Goal: Find specific page/section: Find specific page/section

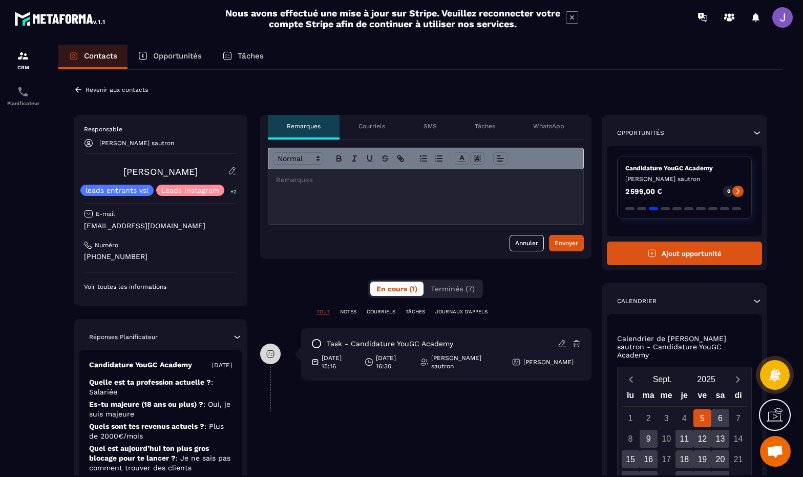
scroll to position [2, 0]
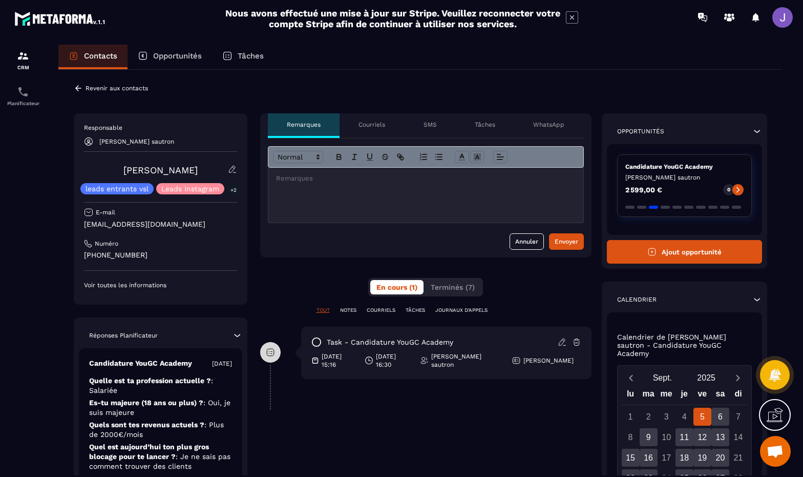
drag, startPoint x: 143, startPoint y: 257, endPoint x: 73, endPoint y: 268, distance: 71.5
click at [73, 268] on div "Revenir aux contacts Responsable [PERSON_NAME] sautron [PERSON_NAME] leads entr…" at bounding box center [420, 349] width 725 height 562
click at [20, 264] on div at bounding box center [23, 269] width 46 height 471
drag, startPoint x: 145, startPoint y: 254, endPoint x: 75, endPoint y: 253, distance: 70.2
click at [75, 253] on div "Responsable [PERSON_NAME] sautron [PERSON_NAME] leads entrants vsl Leads Instag…" at bounding box center [161, 208] width 174 height 191
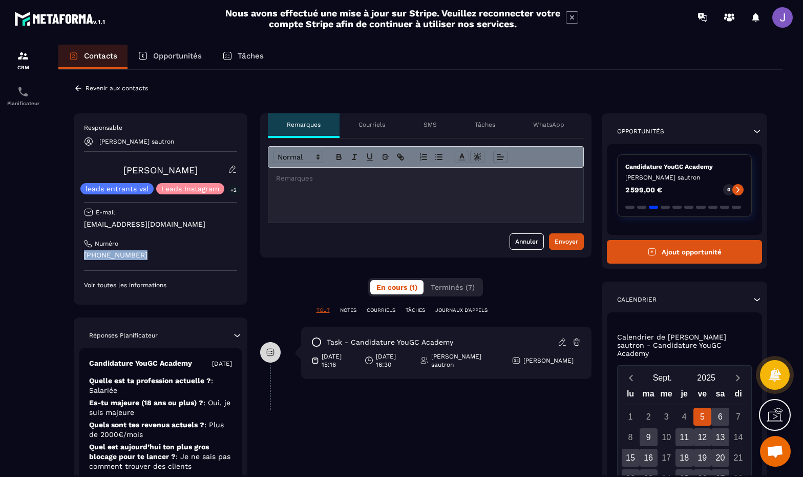
copy p "[PHONE_NUMBER]"
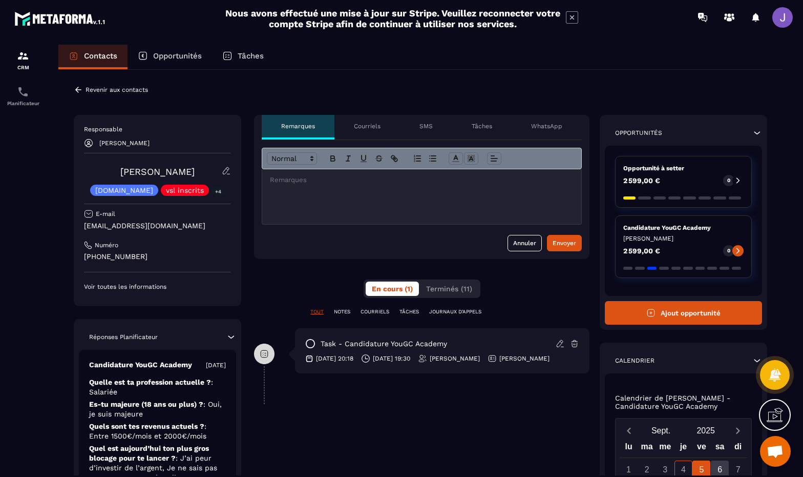
scroll to position [122, 0]
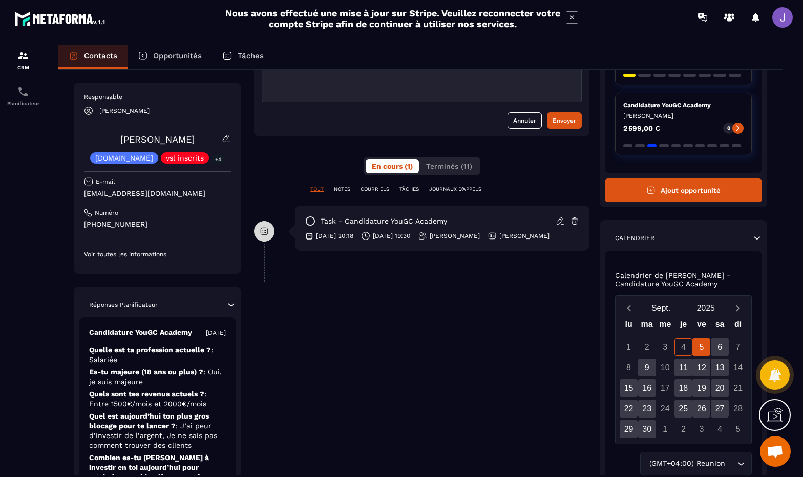
click at [121, 56] on div "Contacts" at bounding box center [92, 57] width 69 height 25
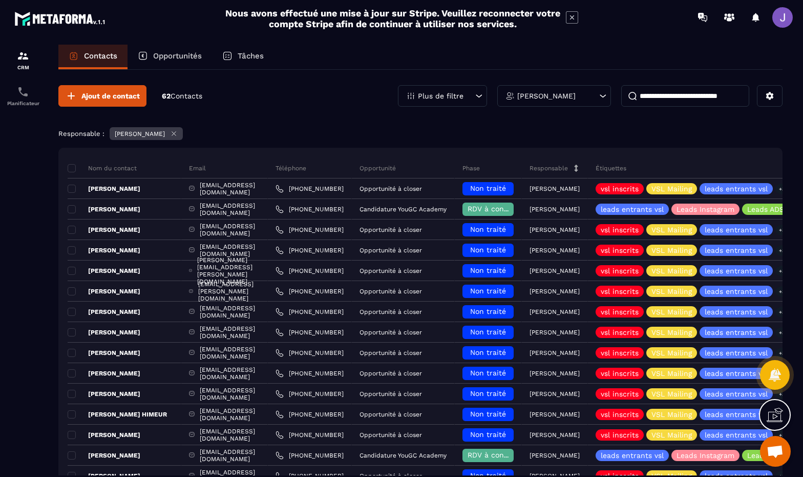
click at [670, 92] on input at bounding box center [686, 96] width 128 height 22
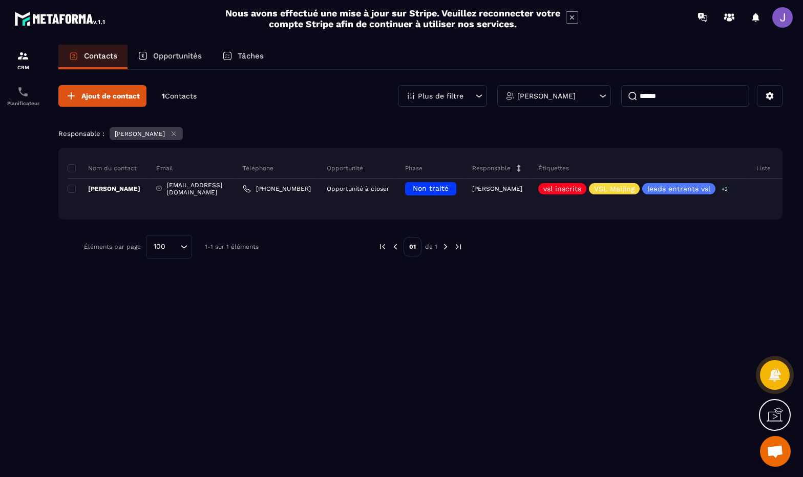
click at [676, 92] on input "******" at bounding box center [686, 96] width 128 height 22
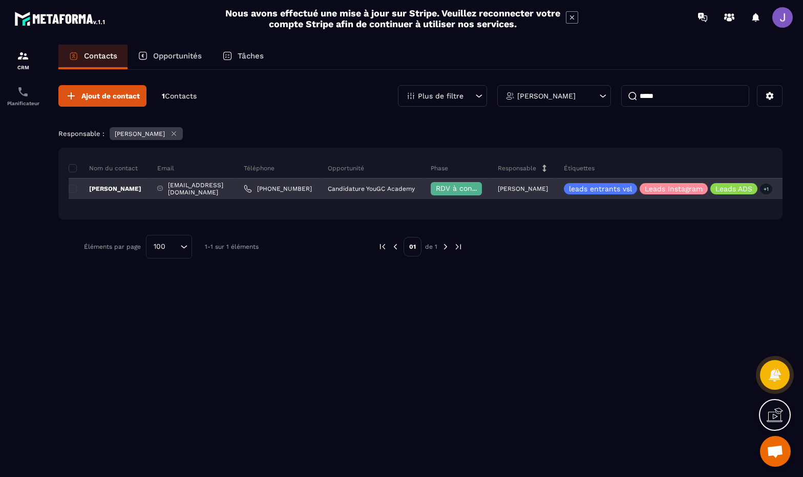
type input "*****"
click at [210, 188] on div "[EMAIL_ADDRESS][DOMAIN_NAME]" at bounding box center [193, 188] width 87 height 20
click at [128, 192] on p "[PERSON_NAME]" at bounding box center [105, 188] width 73 height 8
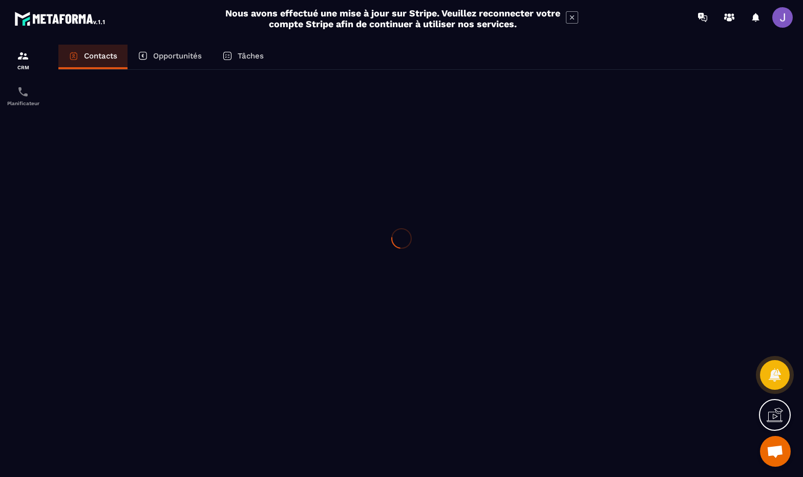
click at [128, 192] on div at bounding box center [401, 238] width 803 height 477
